Goal: Task Accomplishment & Management: Manage account settings

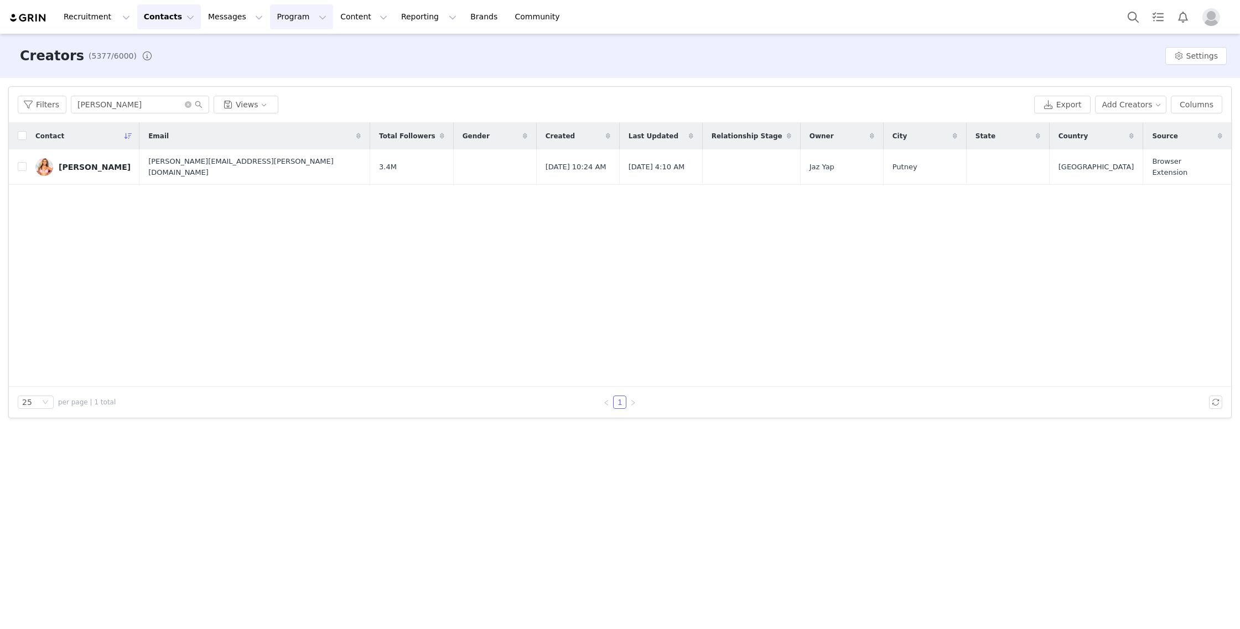
click at [286, 25] on button "Program Program" at bounding box center [301, 16] width 63 height 25
click at [296, 49] on p "Activations" at bounding box center [289, 49] width 43 height 12
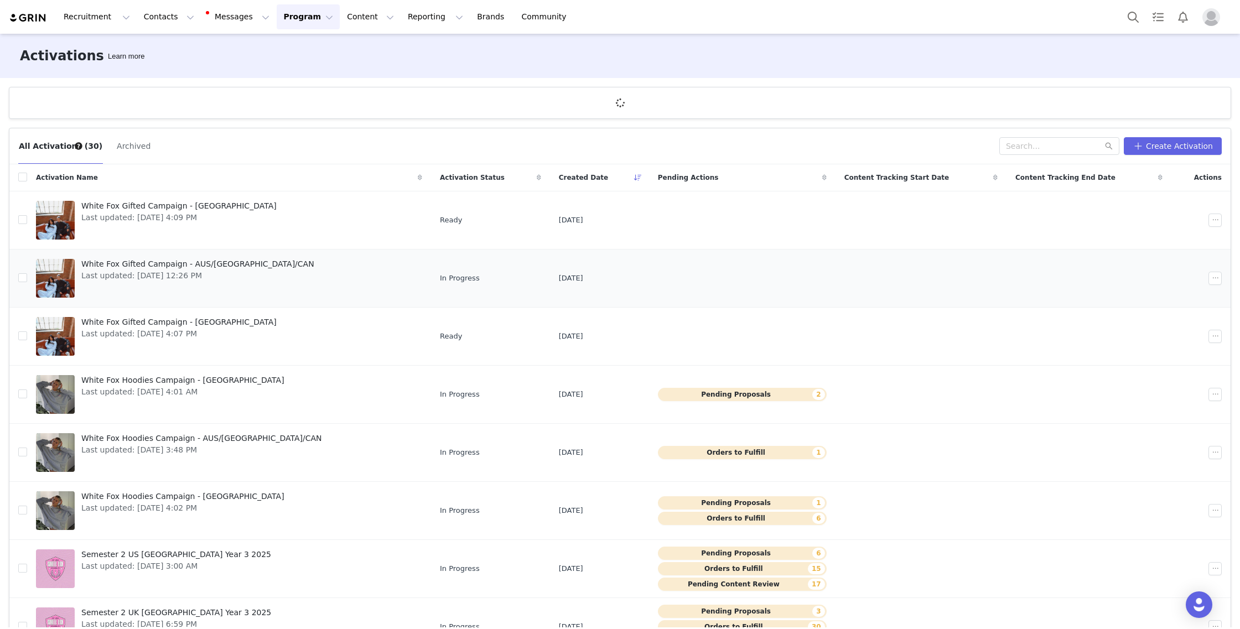
click at [231, 267] on span "White Fox Gifted Campaign - AUS/US/CAN" at bounding box center [197, 264] width 233 height 12
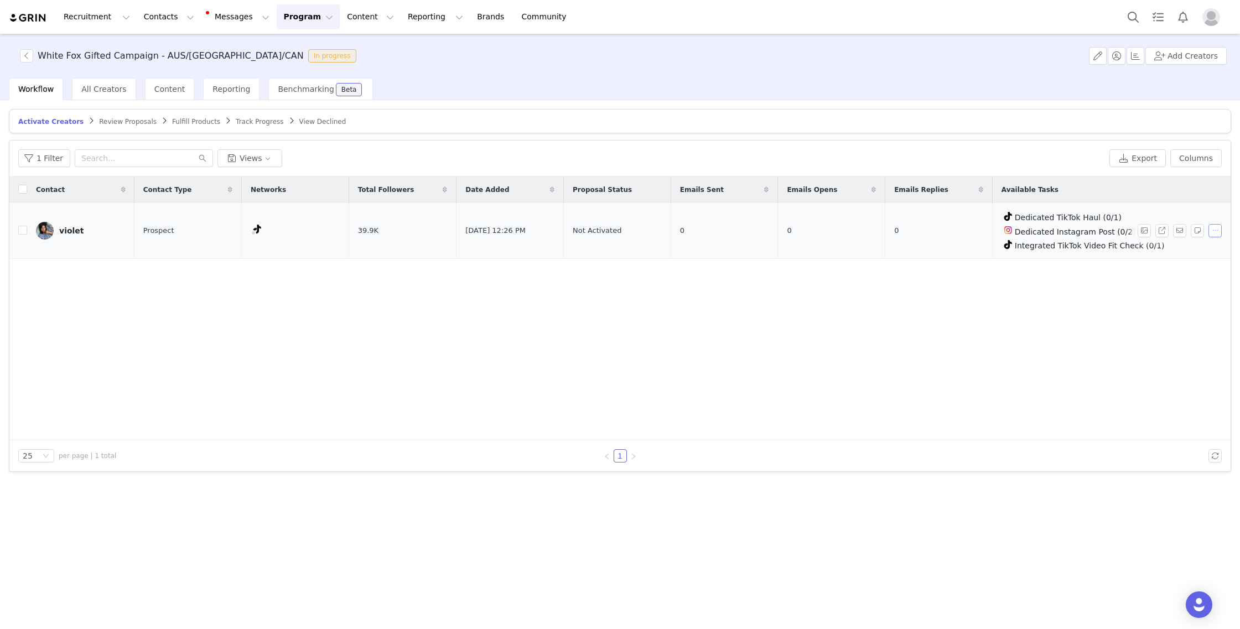
click at [1213, 231] on button "button" at bounding box center [1214, 230] width 13 height 13
click at [1040, 295] on div "Contact Contact Type Networks Total Followers Date Added Proposal Status Emails…" at bounding box center [619, 308] width 1221 height 264
click at [285, 17] on button "Program Program" at bounding box center [308, 16] width 63 height 25
click at [306, 64] on p "Campaigns" at bounding box center [289, 70] width 43 height 12
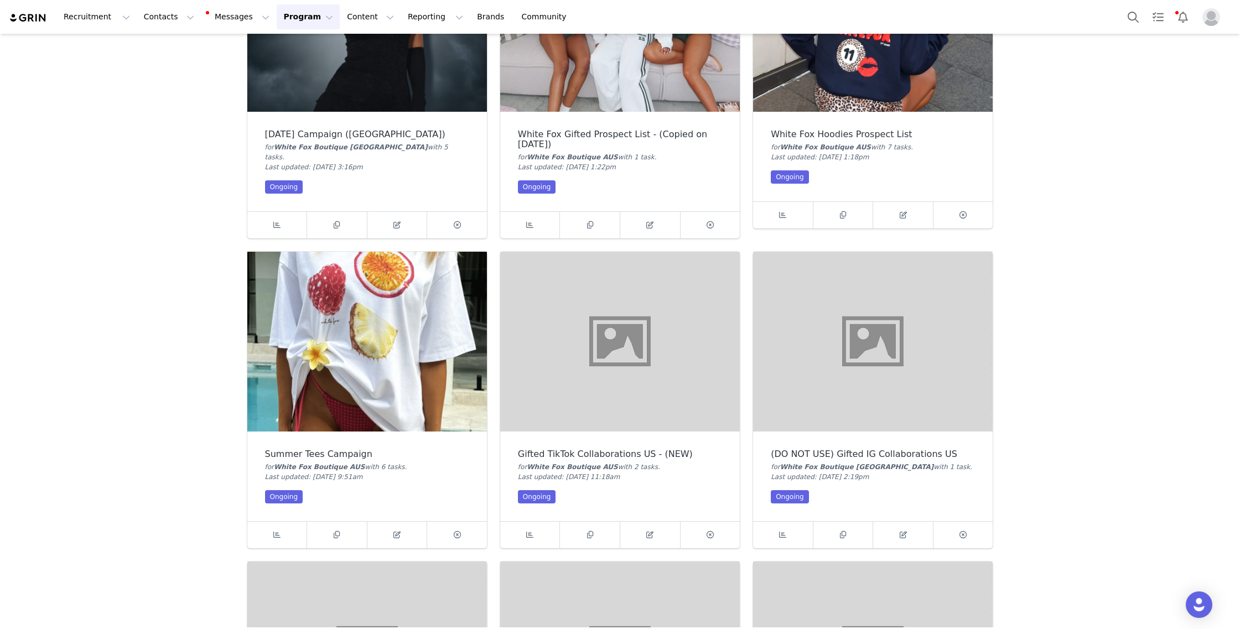
scroll to position [156, 0]
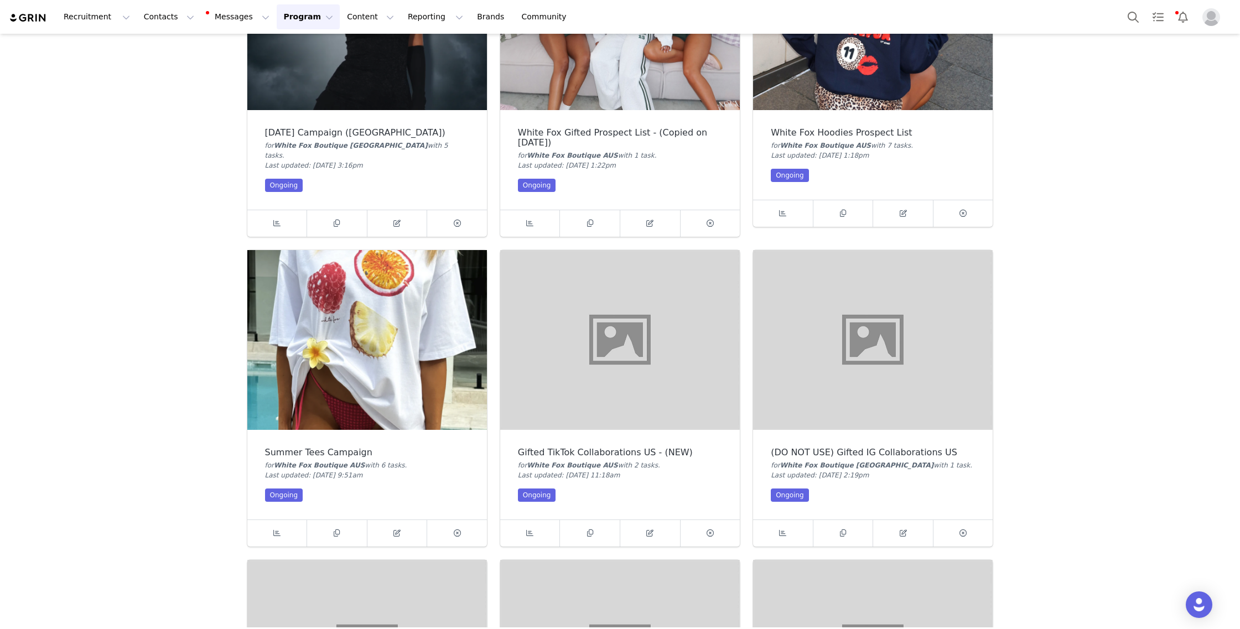
click at [403, 419] on img at bounding box center [366, 340] width 239 height 180
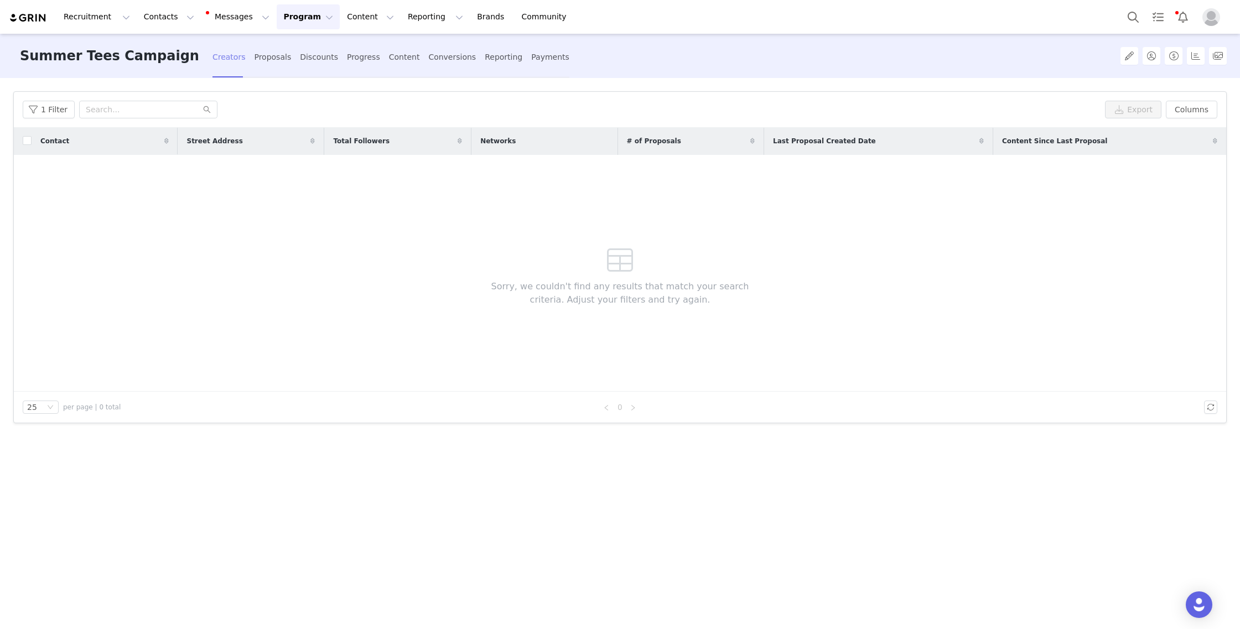
click at [212, 60] on div "Creators" at bounding box center [228, 57] width 33 height 29
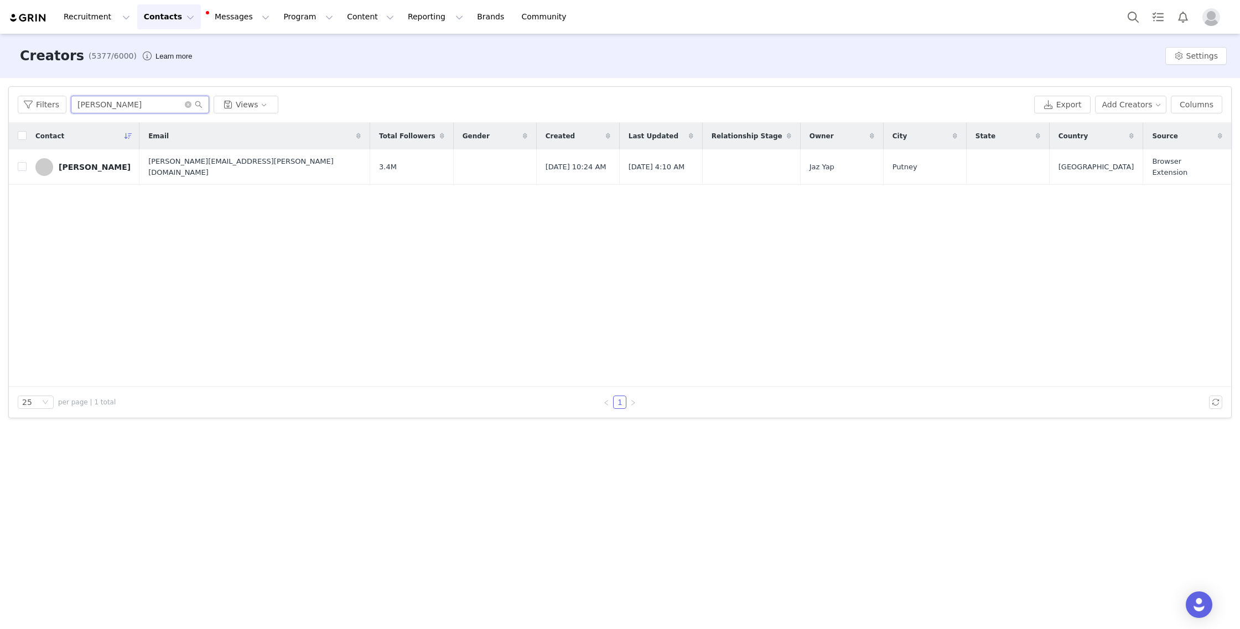
click at [156, 105] on input "chloe burr" at bounding box center [140, 105] width 138 height 18
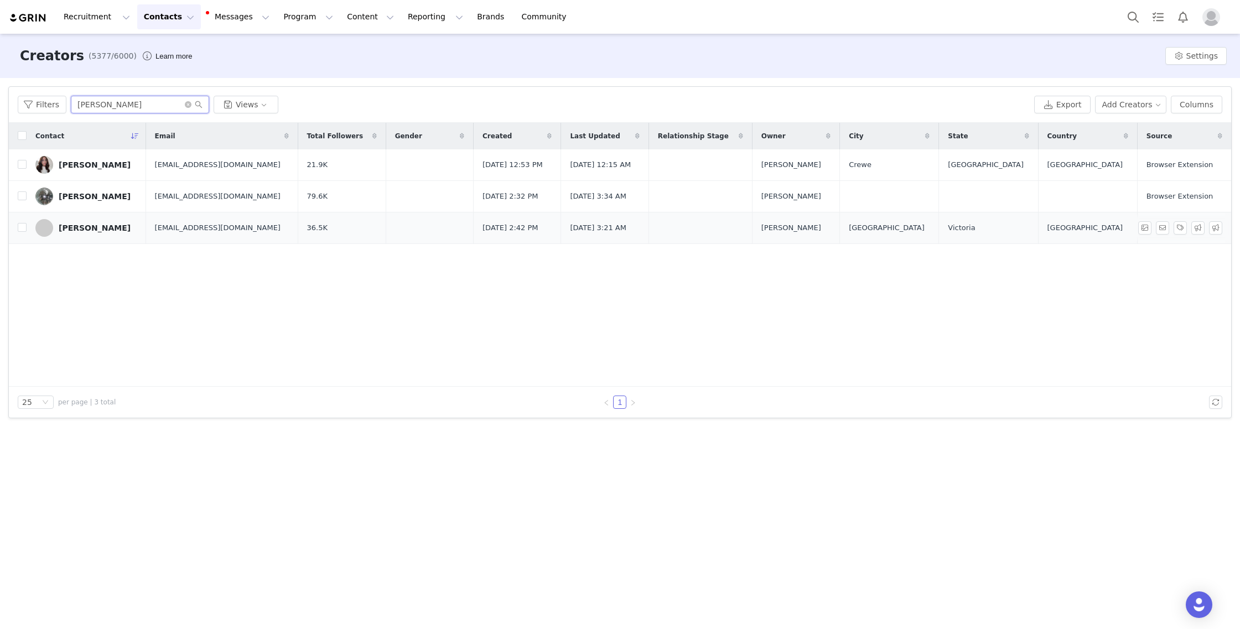
type input "charlotte w"
click at [98, 229] on div "[PERSON_NAME]" at bounding box center [95, 227] width 72 height 9
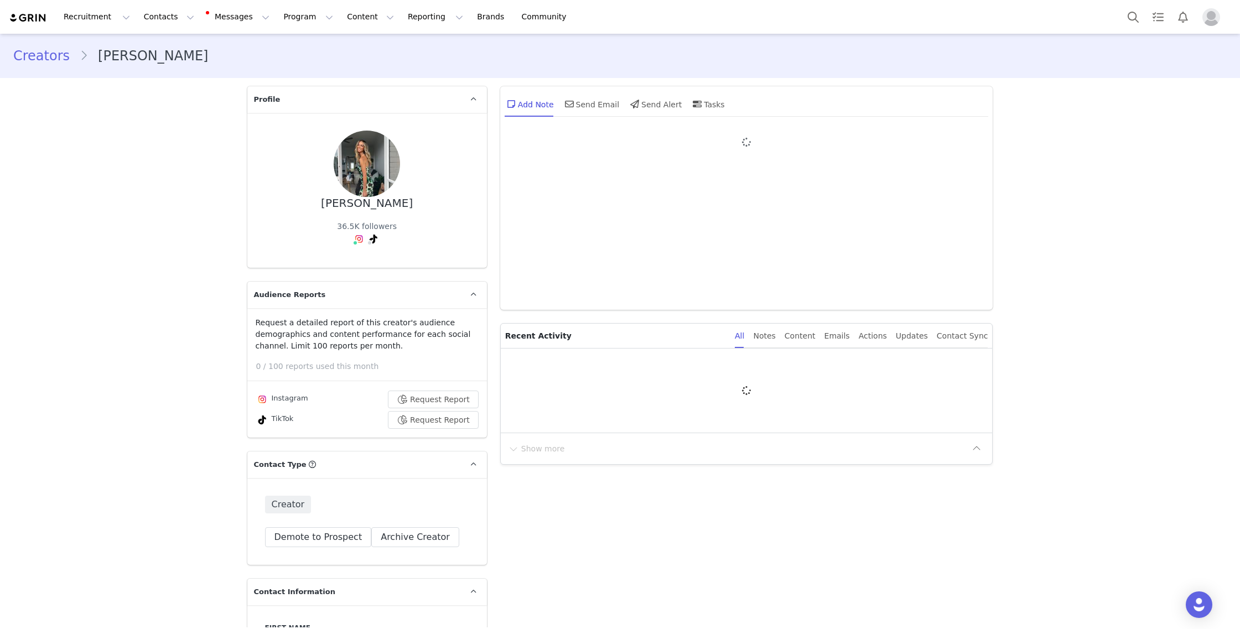
type input "+61 (Australia)"
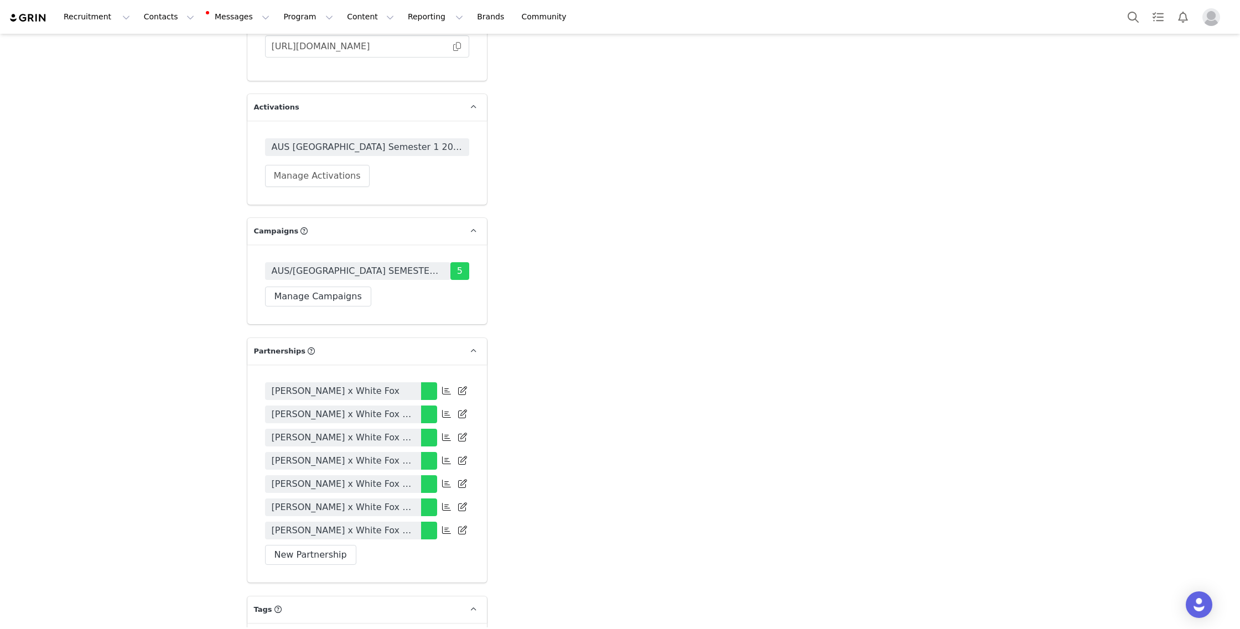
scroll to position [2269, 0]
click at [324, 288] on button "Manage Campaigns" at bounding box center [318, 298] width 106 height 20
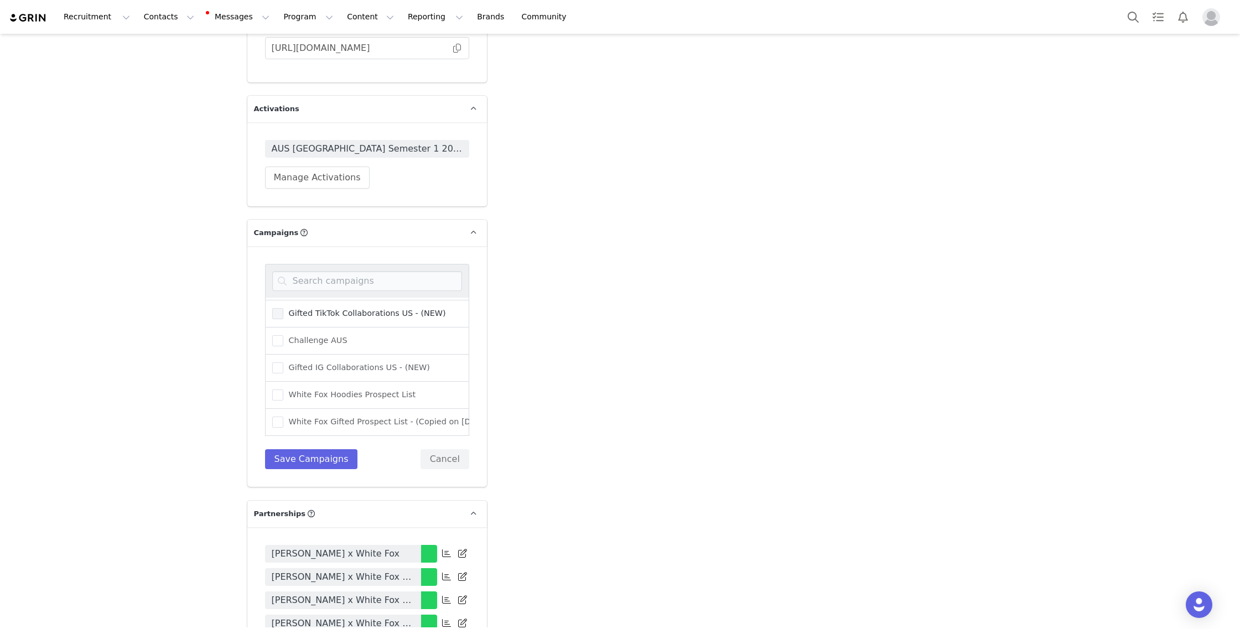
scroll to position [28, 0]
click at [340, 271] on input at bounding box center [367, 281] width 190 height 20
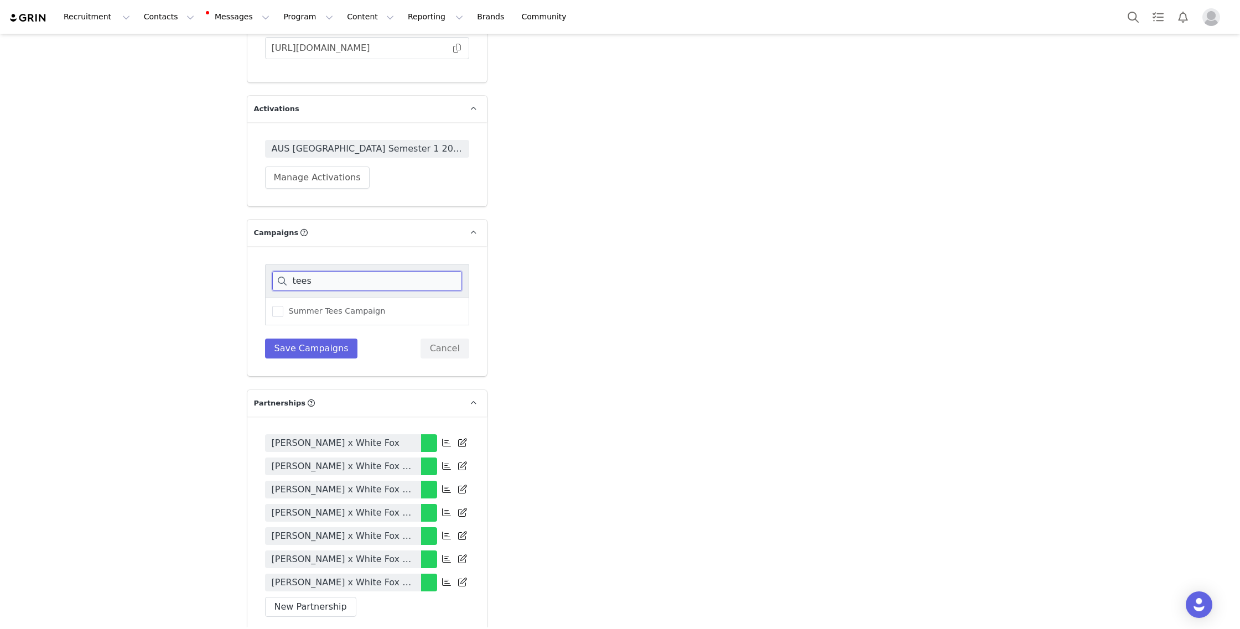
scroll to position [0, 0]
type input "tees"
click at [331, 306] on span "Summer Tees Campaign" at bounding box center [334, 311] width 102 height 11
click at [283, 306] on input "Summer Tees Campaign" at bounding box center [283, 306] width 0 height 0
click at [313, 339] on button "Save Campaigns" at bounding box center [311, 349] width 93 height 20
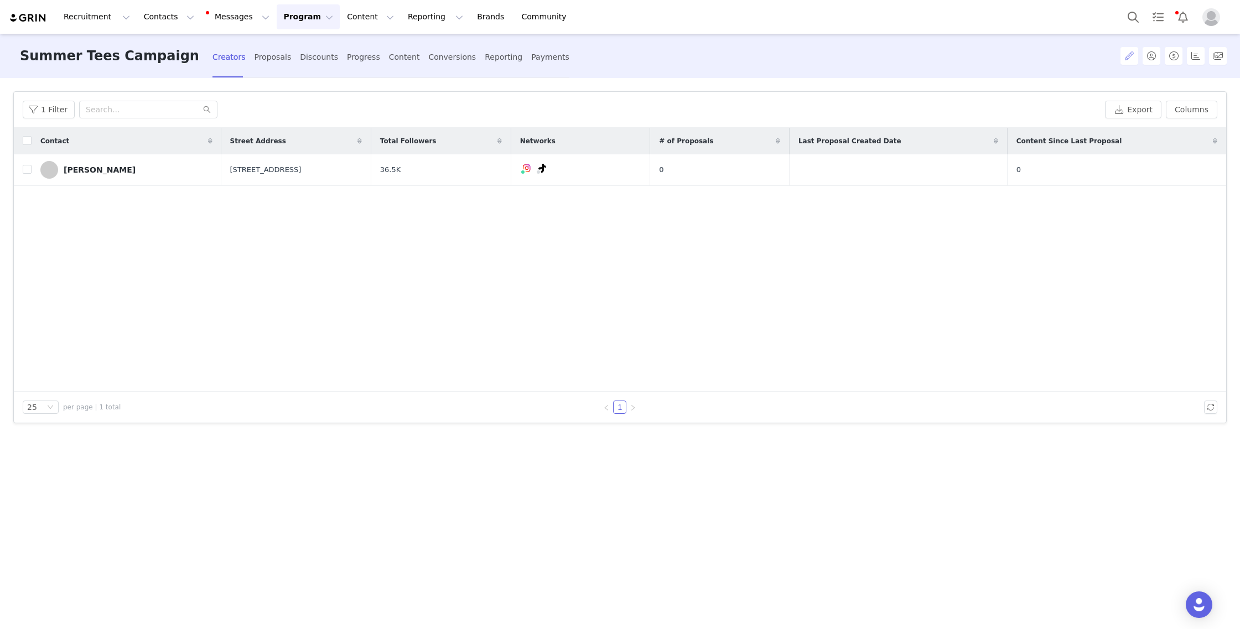
click at [1127, 54] on button "button" at bounding box center [1129, 56] width 18 height 18
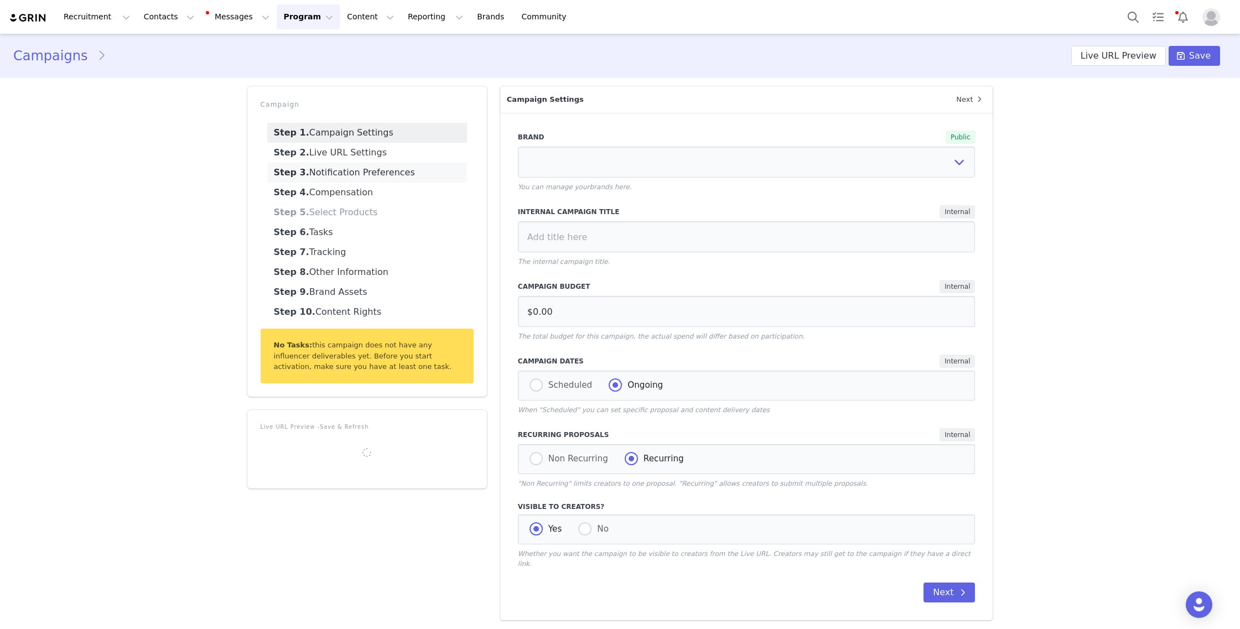
select select
type input "AUD0.00"
select select "701c8572-30a2-4a58-9392-cbbd93bb676d"
type input "Summer Tees Campaign"
radio input "false"
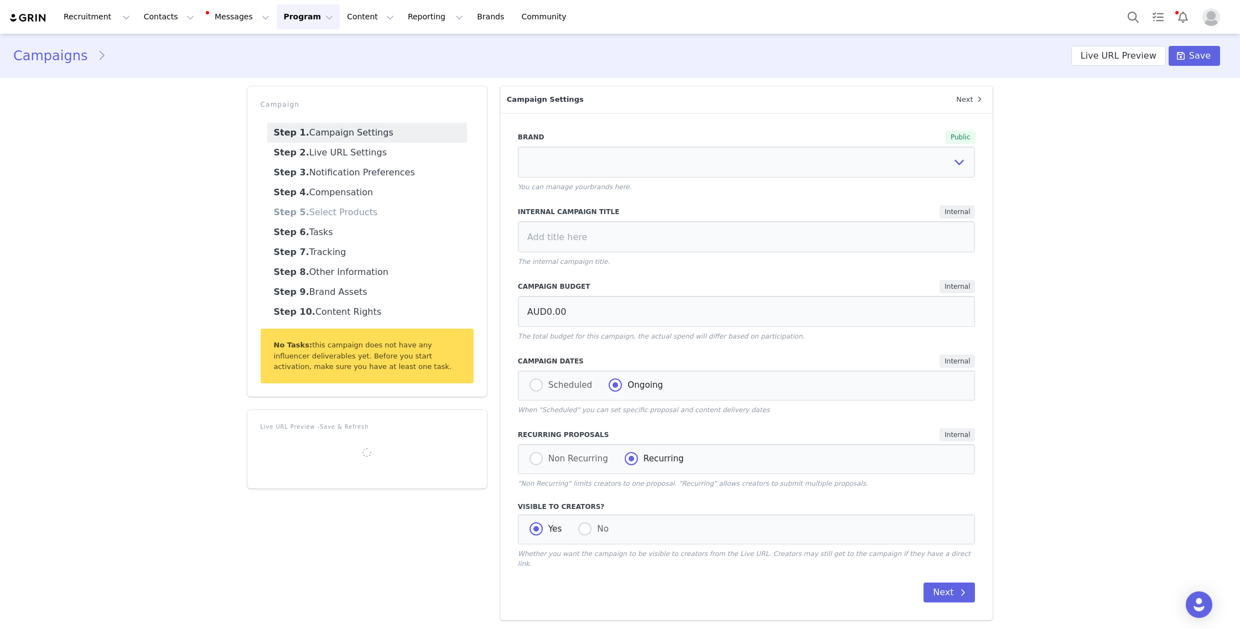
radio input "true"
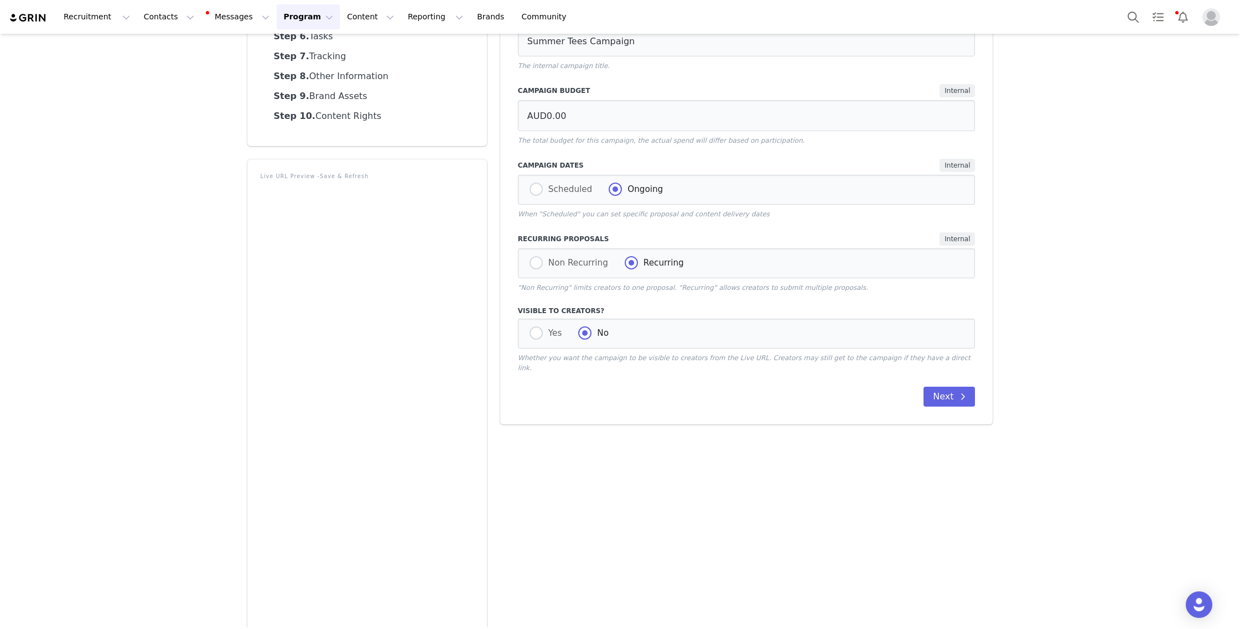
scroll to position [218, 0]
